Goal: Task Accomplishment & Management: Use online tool/utility

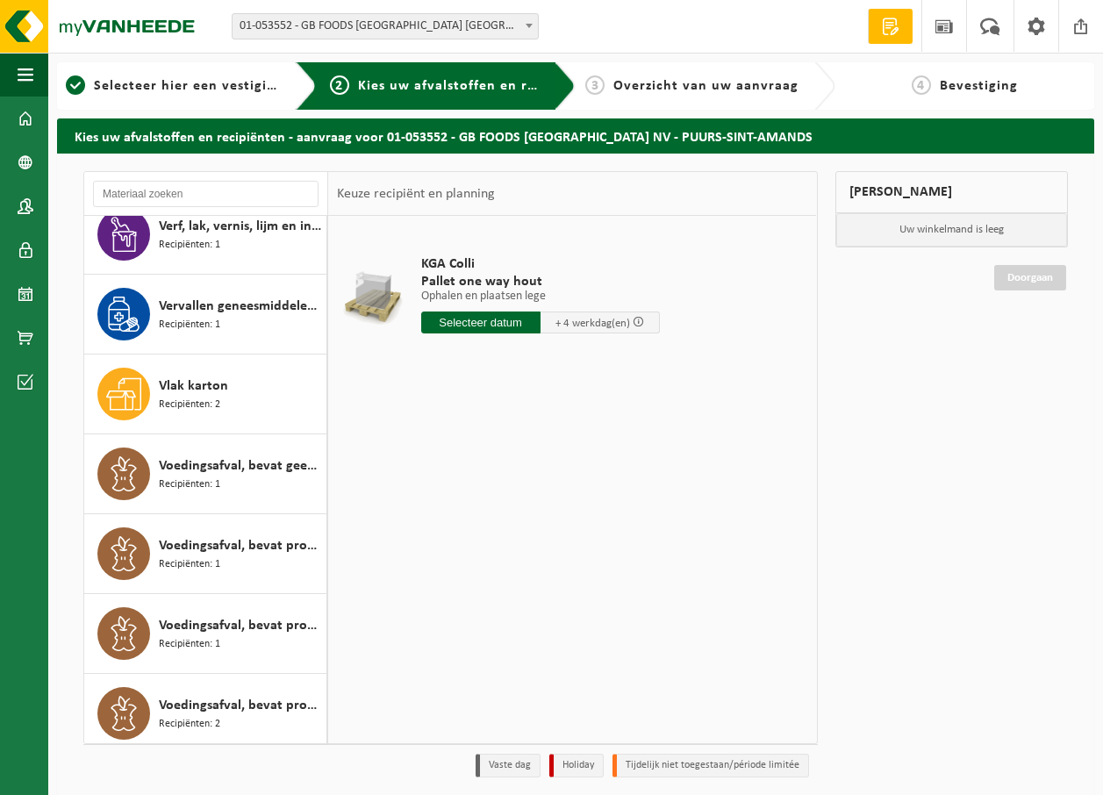
scroll to position [2632, 0]
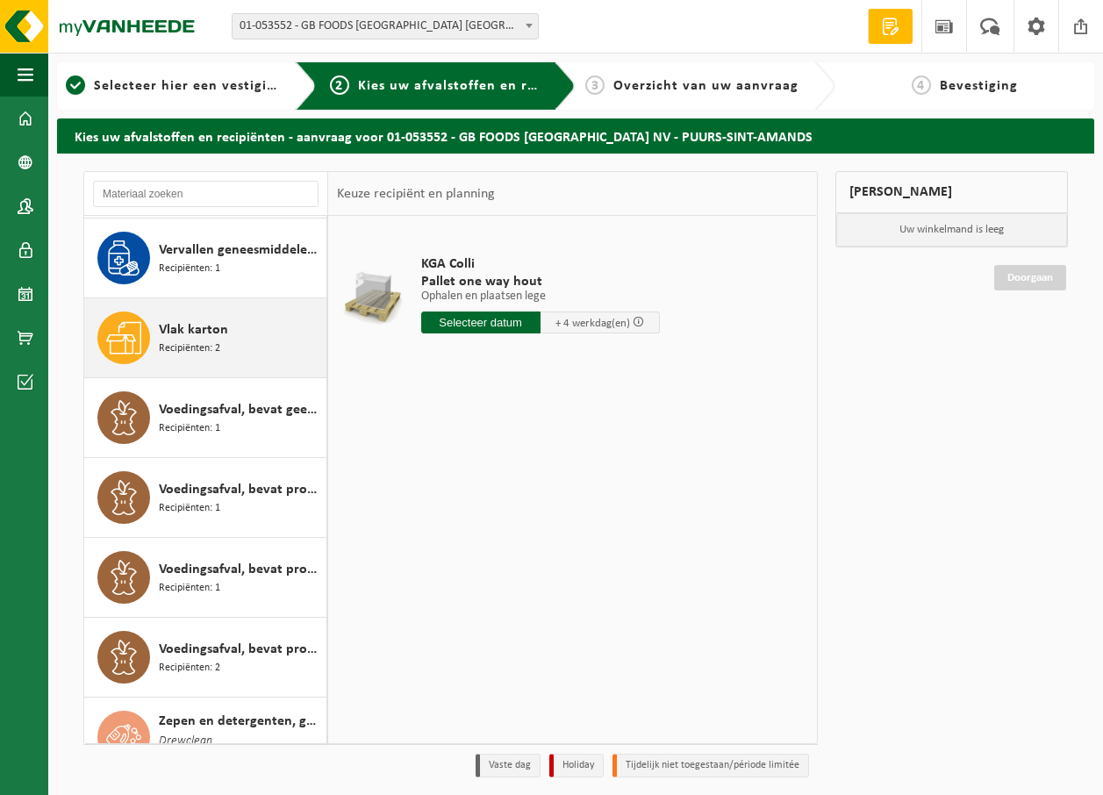
click at [229, 343] on div "Vlak karton Recipiënten: 2" at bounding box center [240, 338] width 163 height 53
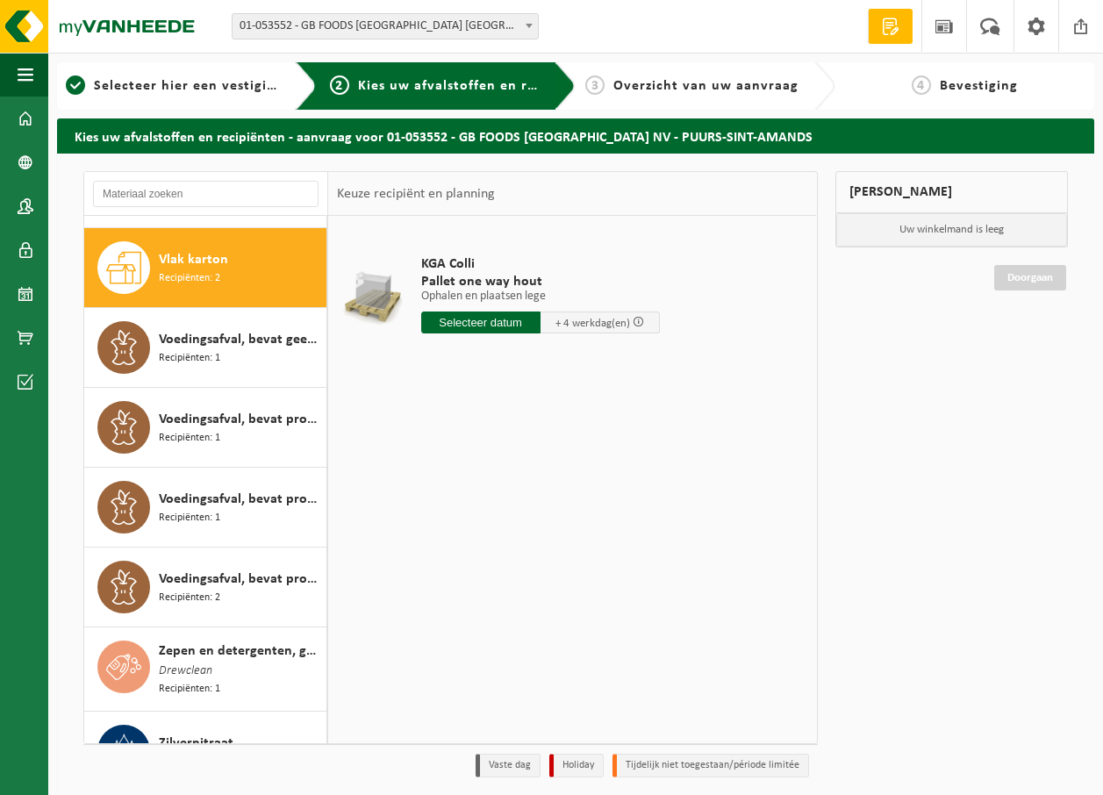
scroll to position [2715, 0]
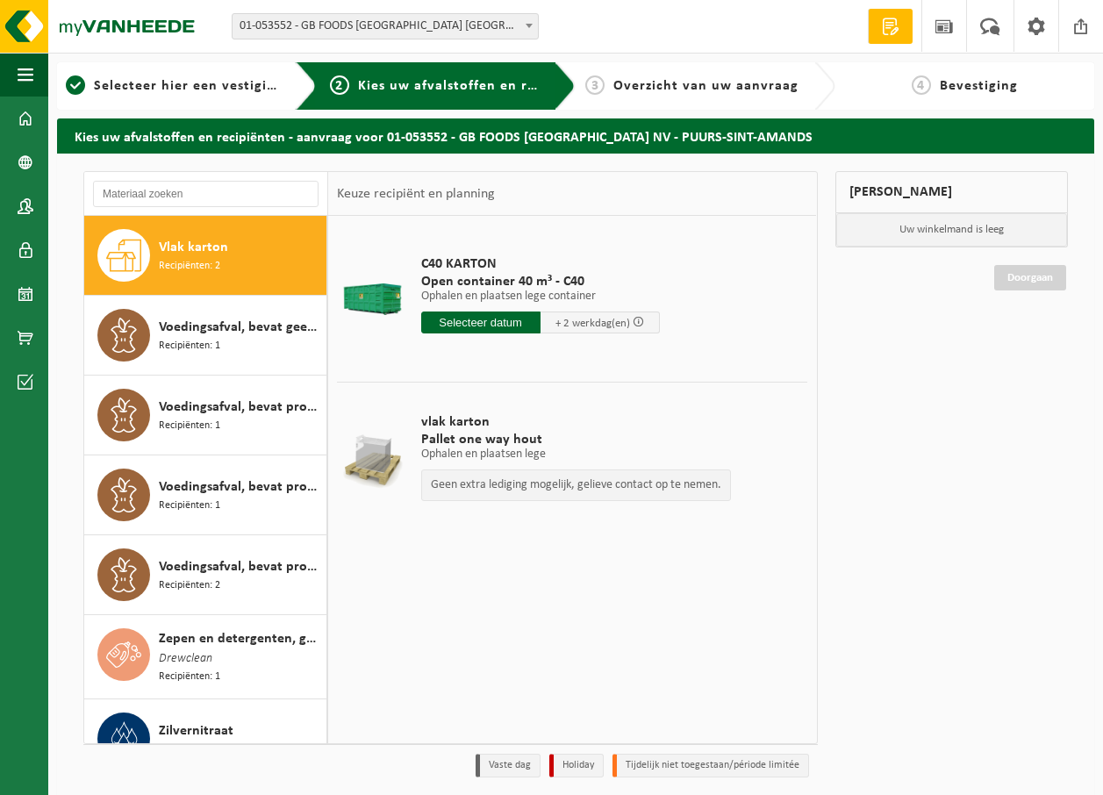
click at [470, 312] on input "text" at bounding box center [480, 323] width 119 height 22
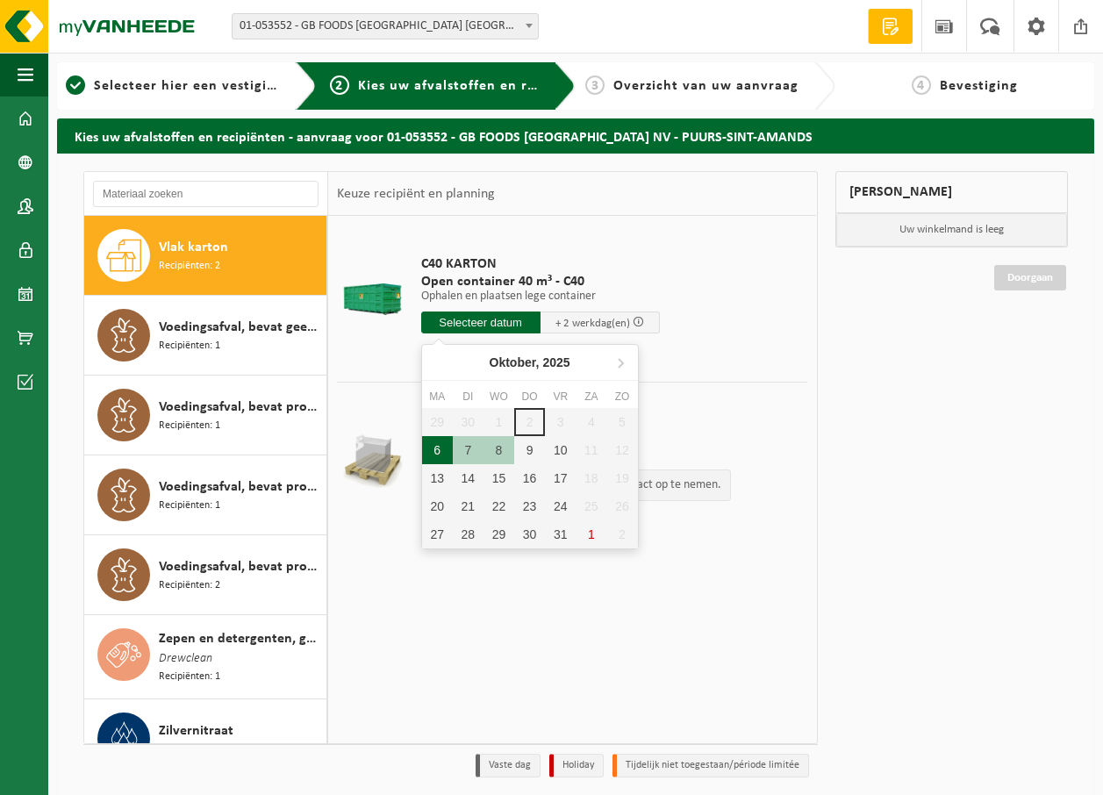
click at [429, 451] on div "6" at bounding box center [437, 450] width 31 height 28
type input "Van 2025-10-06"
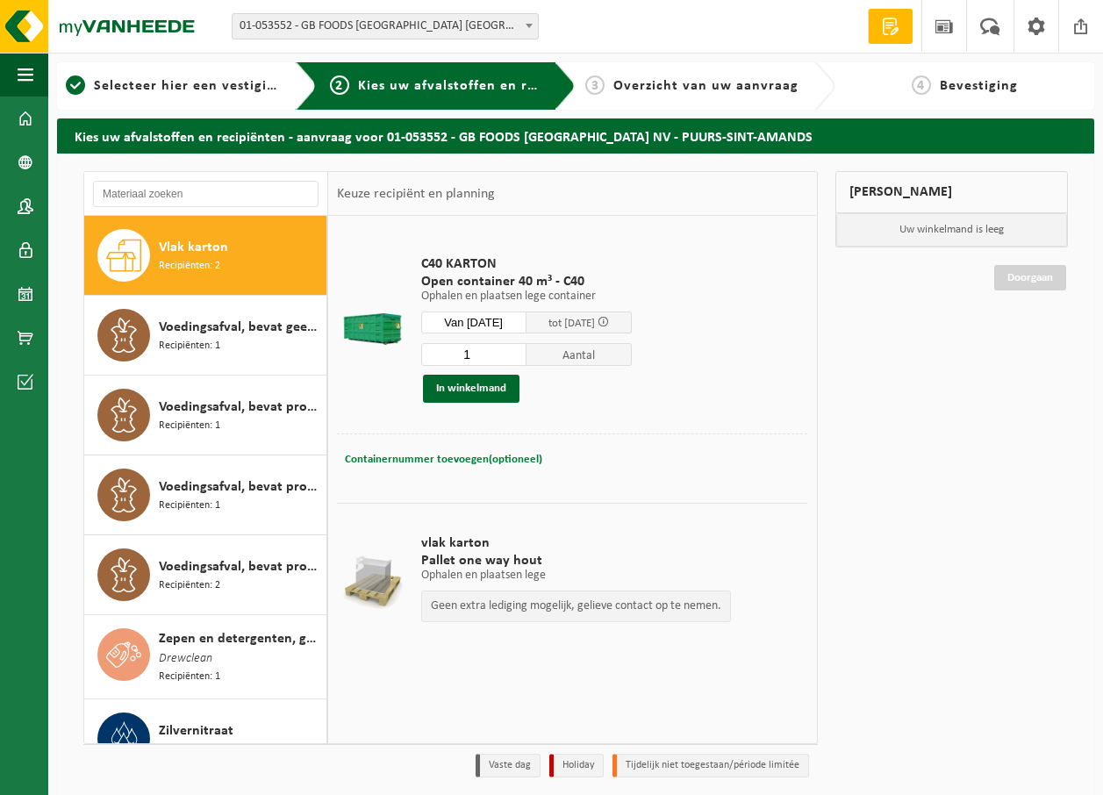
click at [470, 468] on button "Containernummer toevoegen(optioneel) Annuleren" at bounding box center [443, 460] width 201 height 25
type input "C40 2099"
click at [453, 390] on button "In winkelmand" at bounding box center [471, 389] width 97 height 28
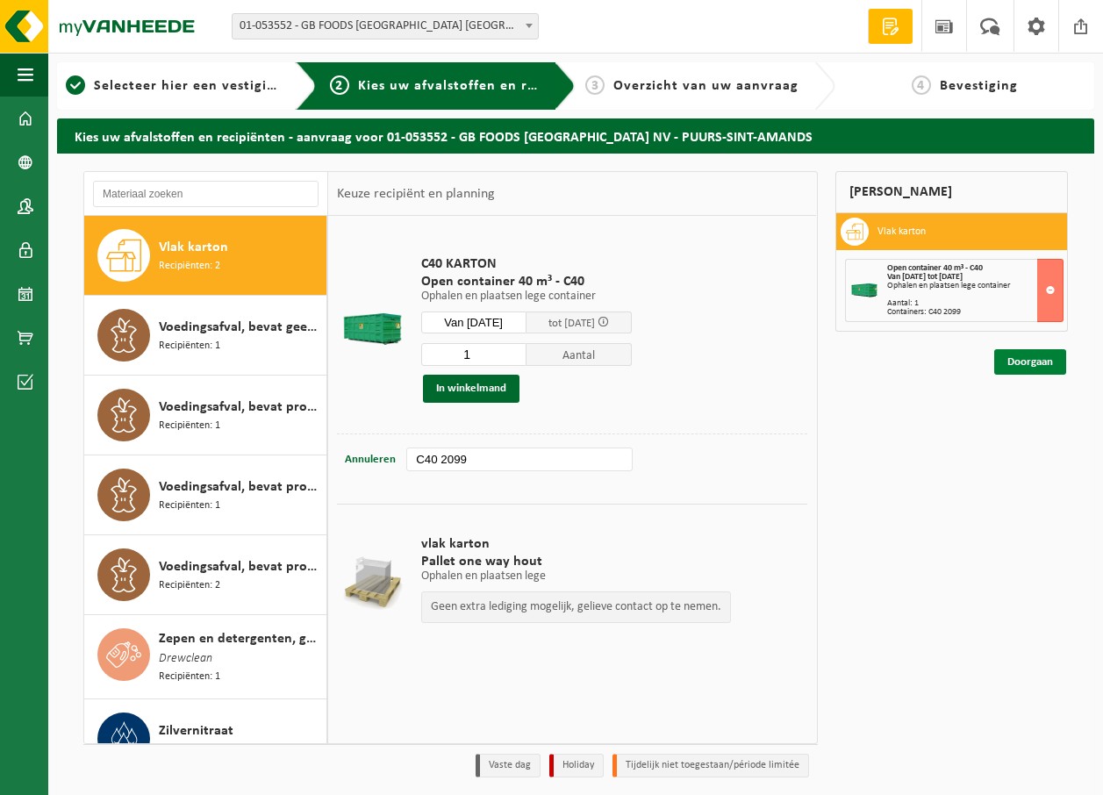
click at [1012, 362] on link "Doorgaan" at bounding box center [1030, 361] width 72 height 25
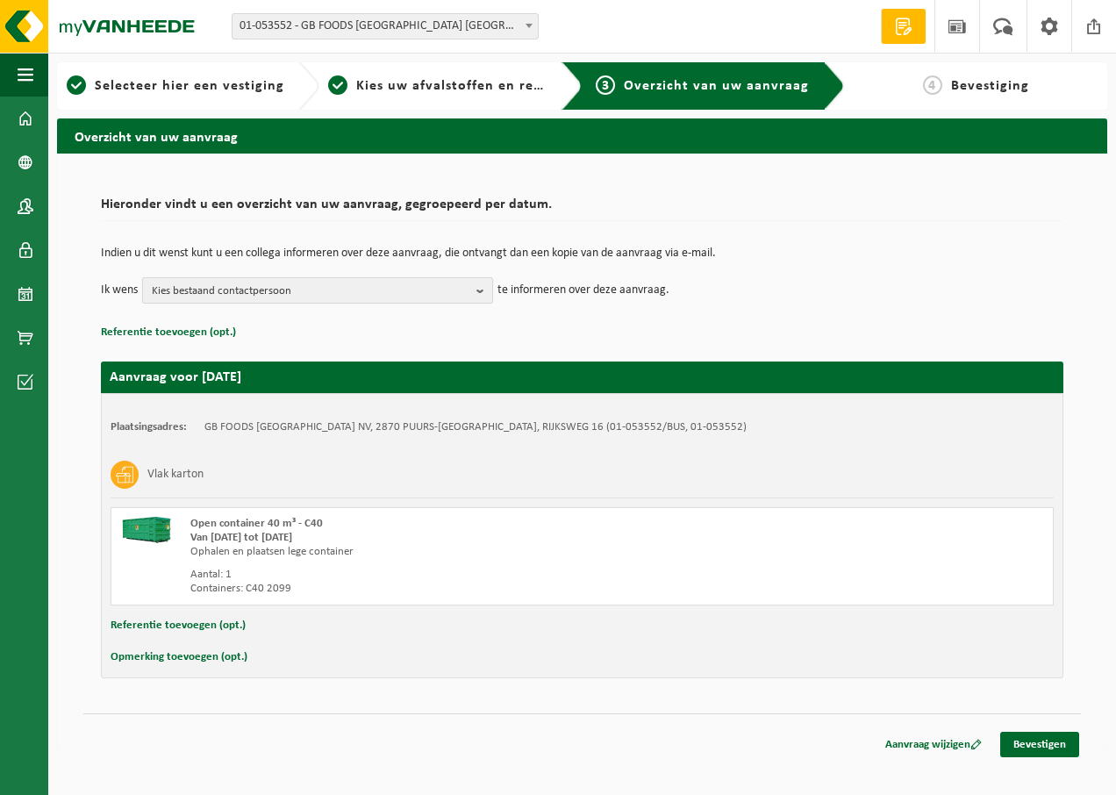
click at [485, 292] on b "button" at bounding box center [484, 290] width 16 height 25
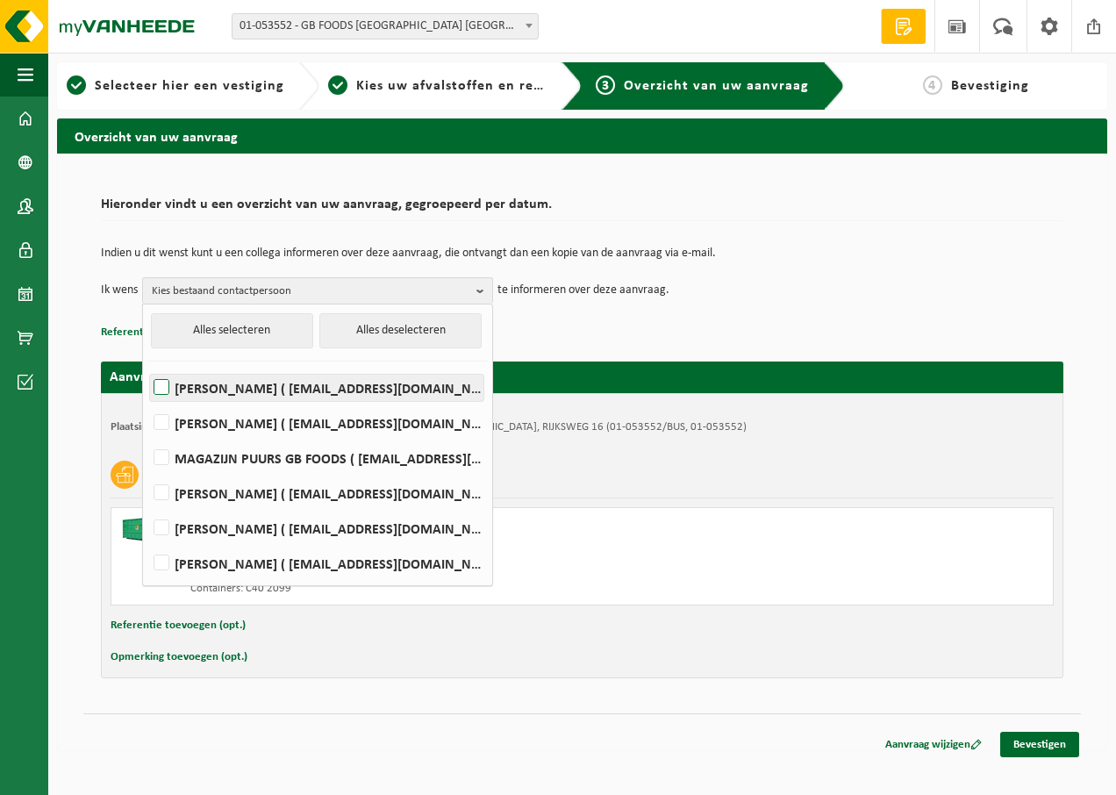
click at [169, 392] on label "Devy De Keersmaeker ( devy_dekeersmaeker@thegbfoods.com )" at bounding box center [316, 388] width 333 height 26
click at [147, 366] on input "Devy De Keersmaeker ( devy_dekeersmaeker@thegbfoods.com )" at bounding box center [147, 365] width 1 height 1
checkbox input "true"
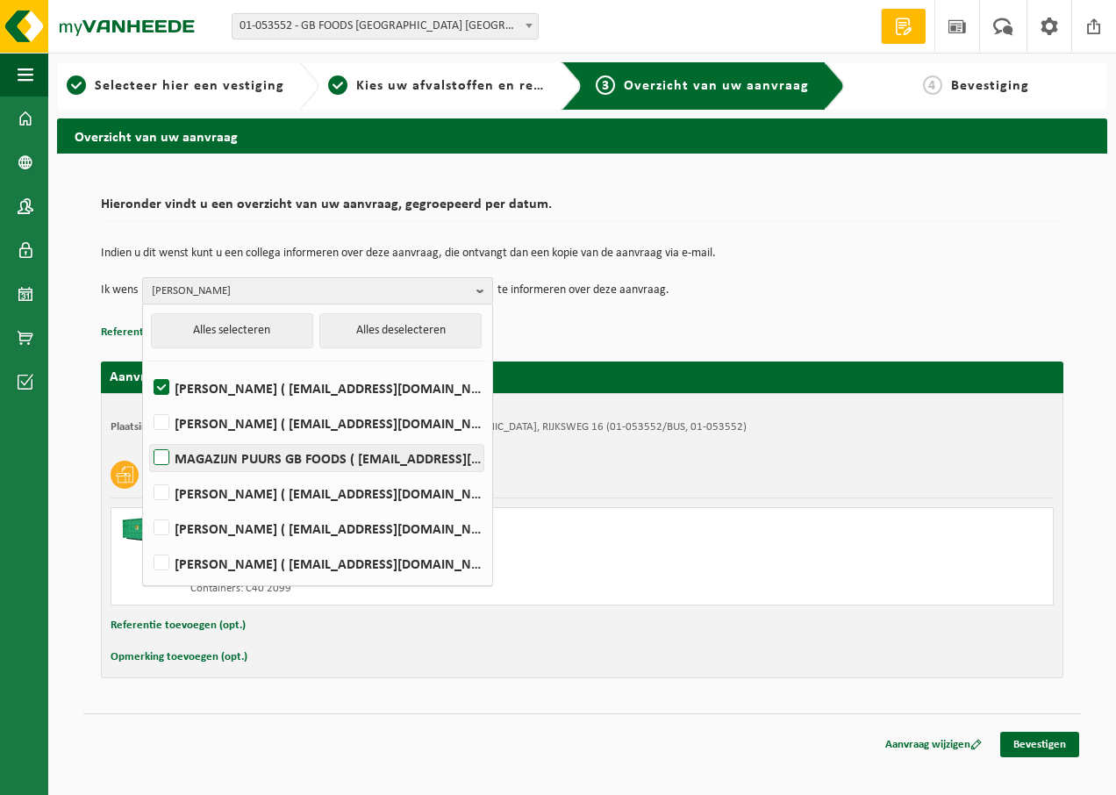
click at [161, 457] on label "MAGAZIJN PUURS GB FOODS ( puurs.magazijn@thegbfoods.com )" at bounding box center [316, 458] width 333 height 26
click at [147, 436] on input "MAGAZIJN PUURS GB FOODS ( puurs.magazijn@thegbfoods.com )" at bounding box center [147, 435] width 1 height 1
checkbox input "true"
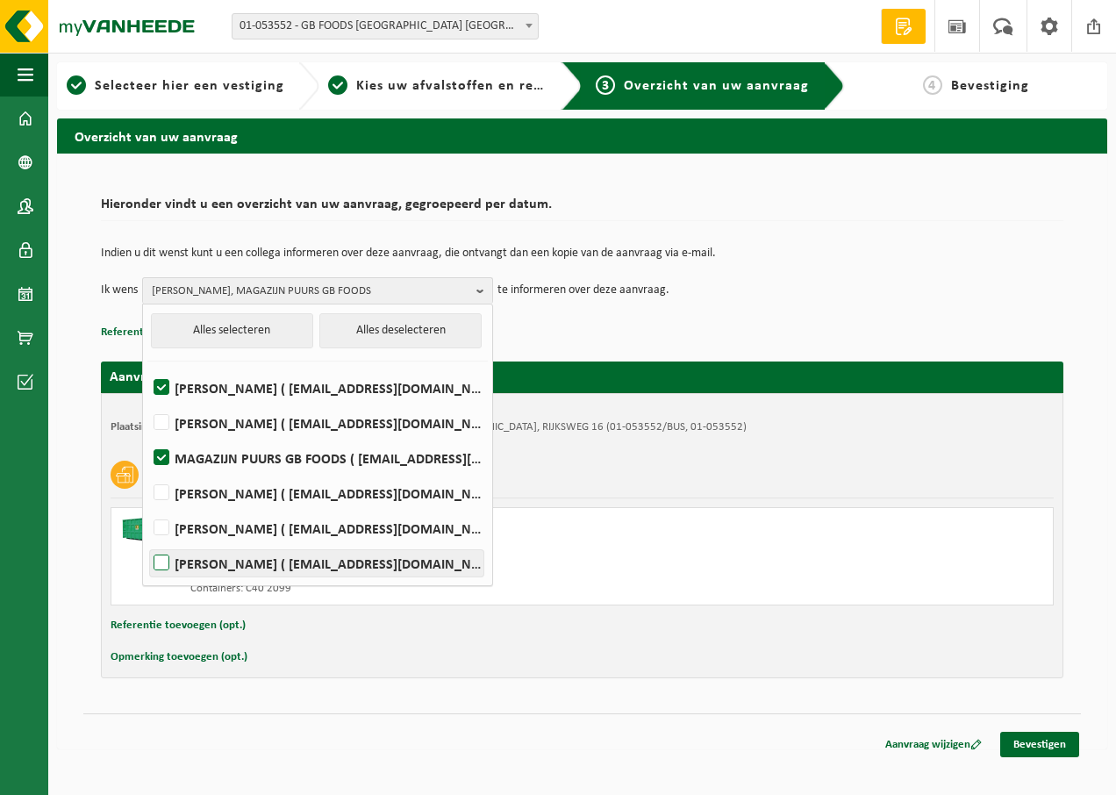
click at [156, 559] on label "Said Tizi ( said_tizi@thegbfoods.com )" at bounding box center [316, 563] width 333 height 26
click at [147, 541] on input "Said Tizi ( said_tizi@thegbfoods.com )" at bounding box center [147, 541] width 1 height 1
checkbox input "true"
click at [1042, 739] on link "Bevestigen" at bounding box center [1039, 744] width 79 height 25
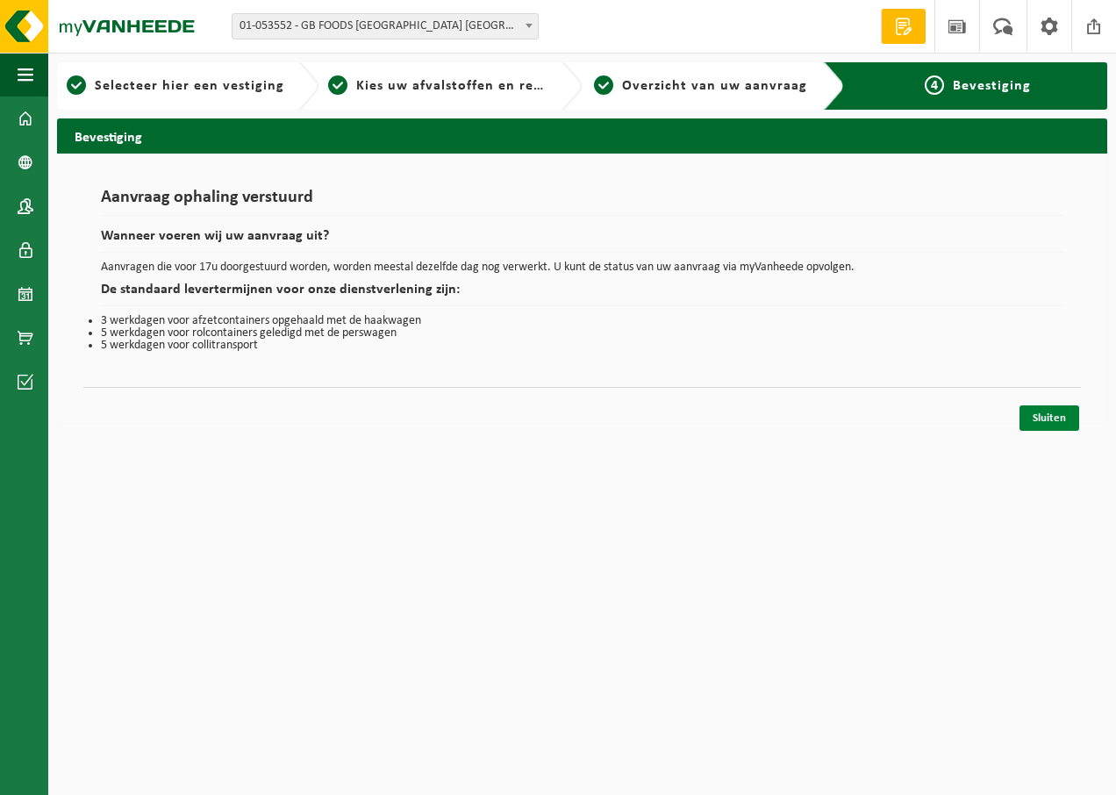
click at [1047, 417] on link "Sluiten" at bounding box center [1050, 417] width 60 height 25
